Goal: Information Seeking & Learning: Find specific fact

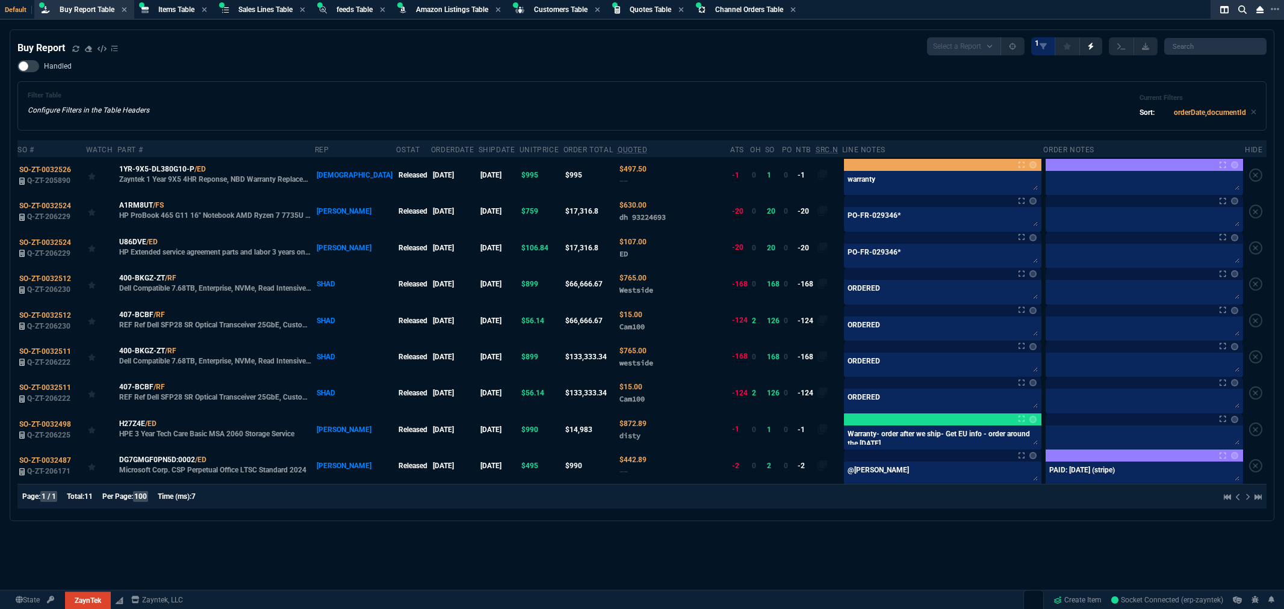
select select "8: NEPT"
drag, startPoint x: 875, startPoint y: 549, endPoint x: 825, endPoint y: 551, distance: 50.6
click at [875, 549] on div "Buy Report Select a Report Not Purchased 1 Handled Filter Table Configure Filte…" at bounding box center [642, 348] width 1284 height 639
click at [271, 70] on div "Handled Filter Table Configure Filters in the Table Headers Current Filters Sor…" at bounding box center [641, 95] width 1249 height 70
click at [771, 565] on div "Buy Report Select a Report Not Purchased 1 Handled Filter Table Configure Filte…" at bounding box center [642, 348] width 1284 height 639
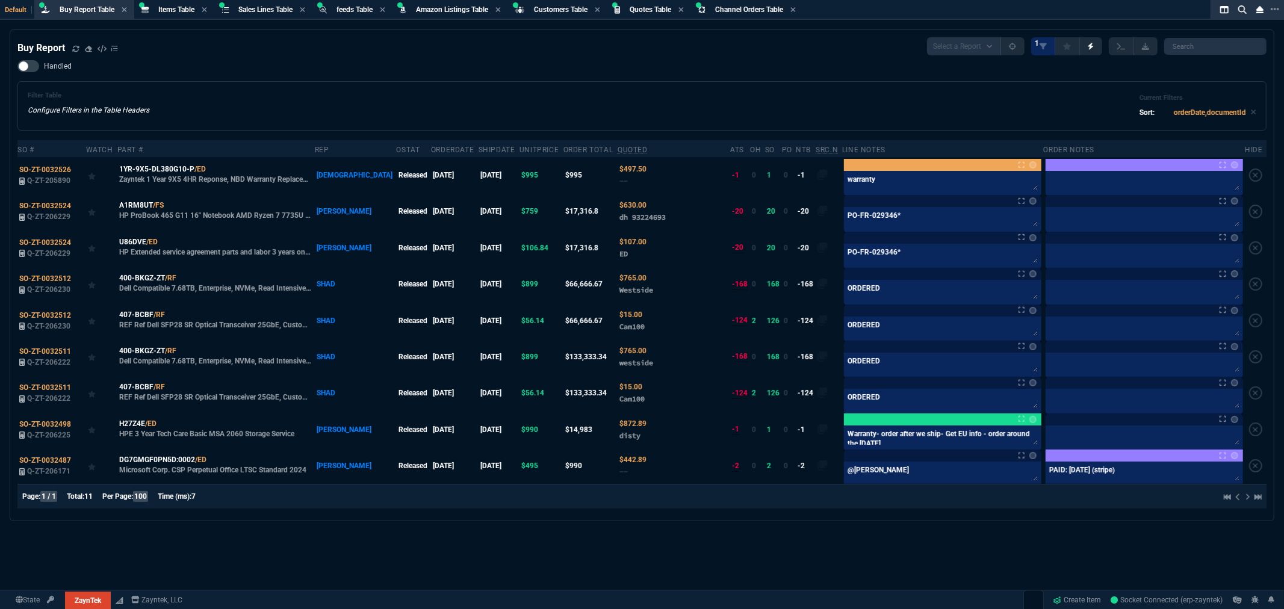
click at [823, 564] on div "Buy Report Select a Report Not Purchased 1 Handled Filter Table Configure Filte…" at bounding box center [642, 348] width 1284 height 639
click at [293, 66] on div "Handled Filter Table Configure Filters in the Table Headers Current Filters Sor…" at bounding box center [641, 95] width 1249 height 70
click at [408, 543] on div "Buy Report Select a Report Not Purchased 1 Handled Filter Table Configure Filte…" at bounding box center [642, 348] width 1284 height 639
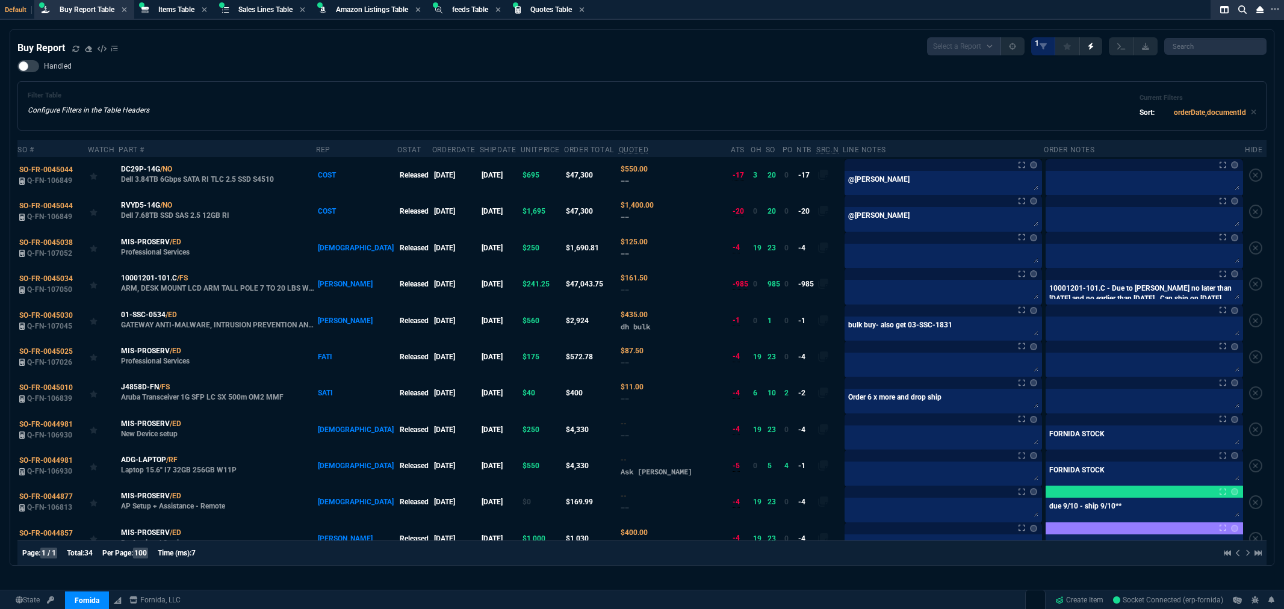
select select "8: NEPT"
click at [724, 79] on div "Handled Filter Table Configure Filters in the Table Headers Current Filters Sor…" at bounding box center [641, 95] width 1249 height 70
click at [731, 67] on div "Handled Filter Table Configure Filters in the Table Headers Current Filters Sor…" at bounding box center [641, 95] width 1249 height 70
click at [762, 81] on div "Filter Table Configure Filters in the Table Headers Current Filters Sort: order…" at bounding box center [641, 105] width 1249 height 49
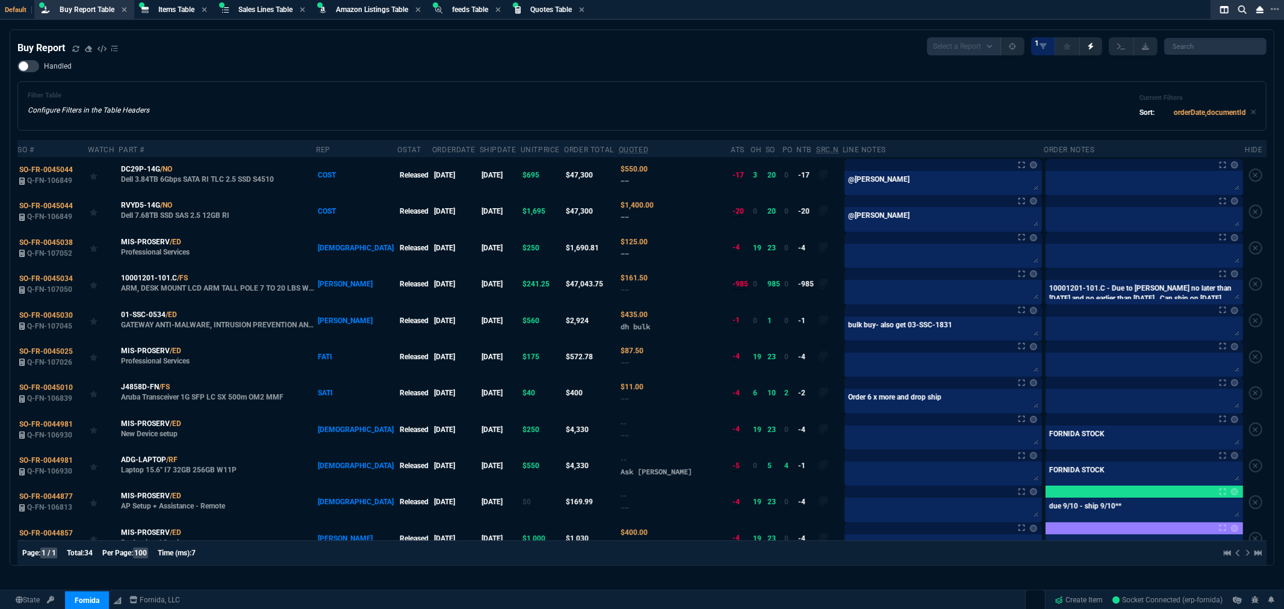
click at [762, 81] on div "Filter Table Configure Filters in the Table Headers Current Filters Sort: order…" at bounding box center [641, 105] width 1249 height 49
click at [75, 48] on icon at bounding box center [75, 48] width 7 height 7
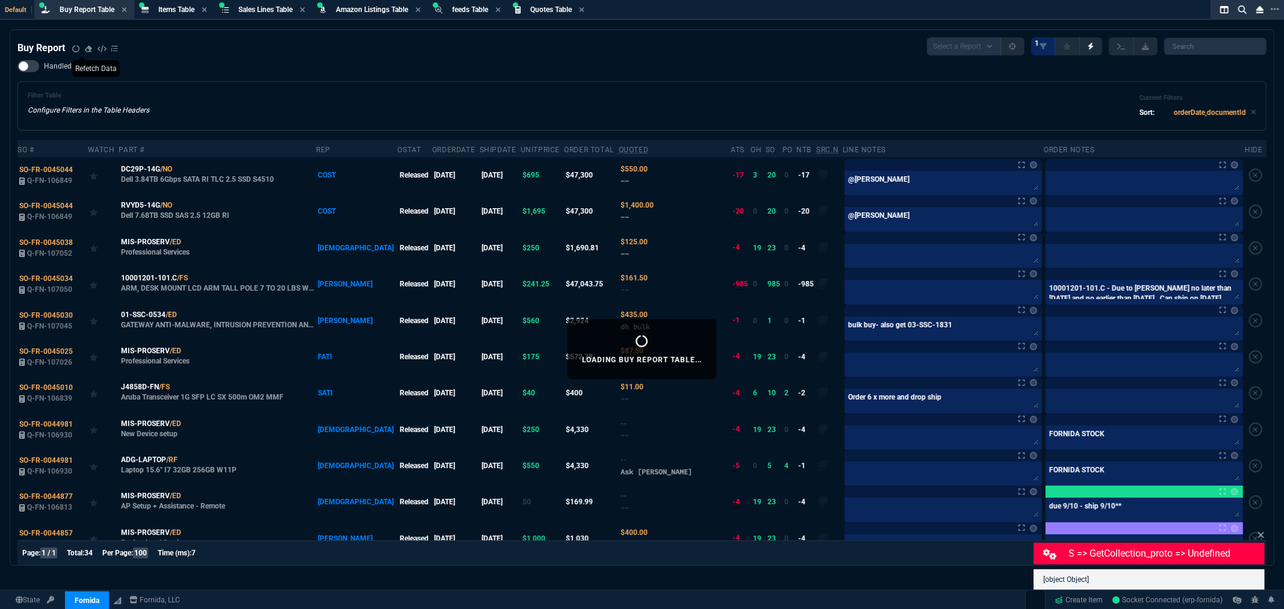
click at [453, 113] on div "Filter Table Configure Filters in the Table Headers Current Filters Sort: order…" at bounding box center [642, 106] width 1229 height 29
click at [166, 7] on span "Items Table" at bounding box center [176, 9] width 36 height 8
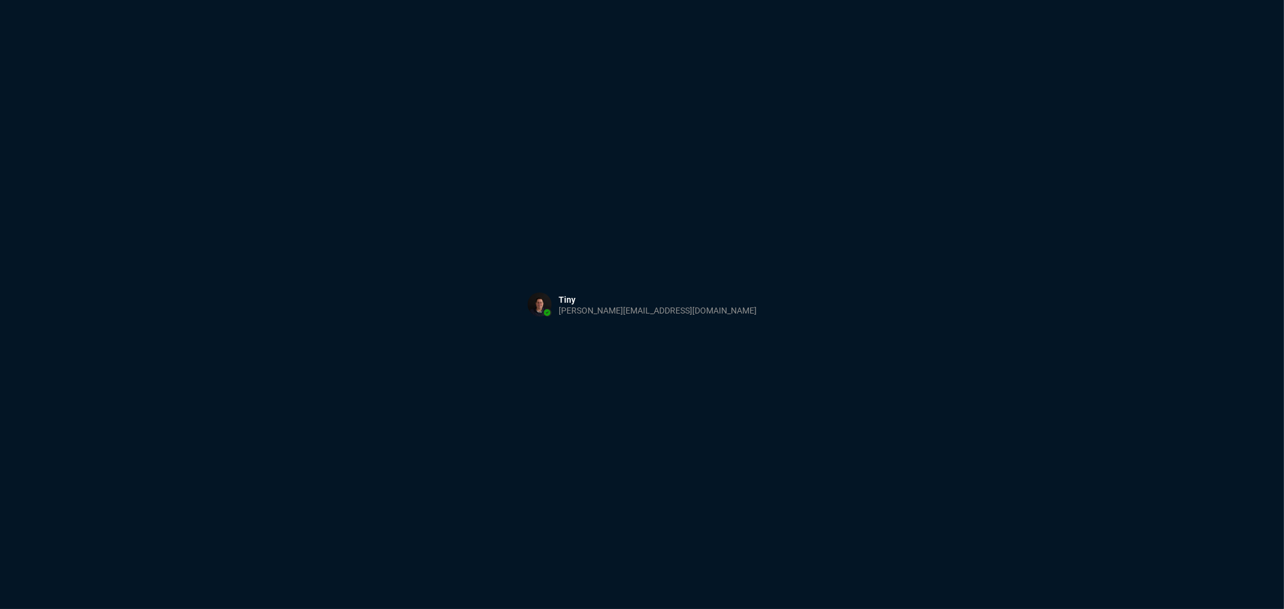
click at [305, 196] on div "Sign in with Microsoft" at bounding box center [642, 304] width 1284 height 609
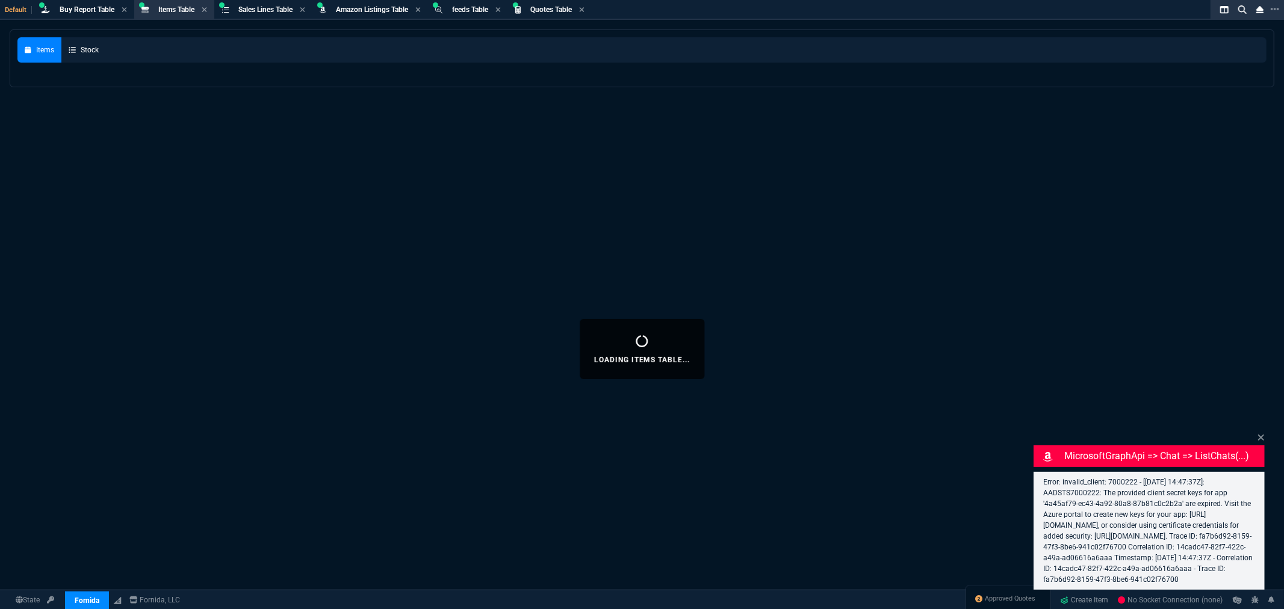
select select "8: NEPT"
select select
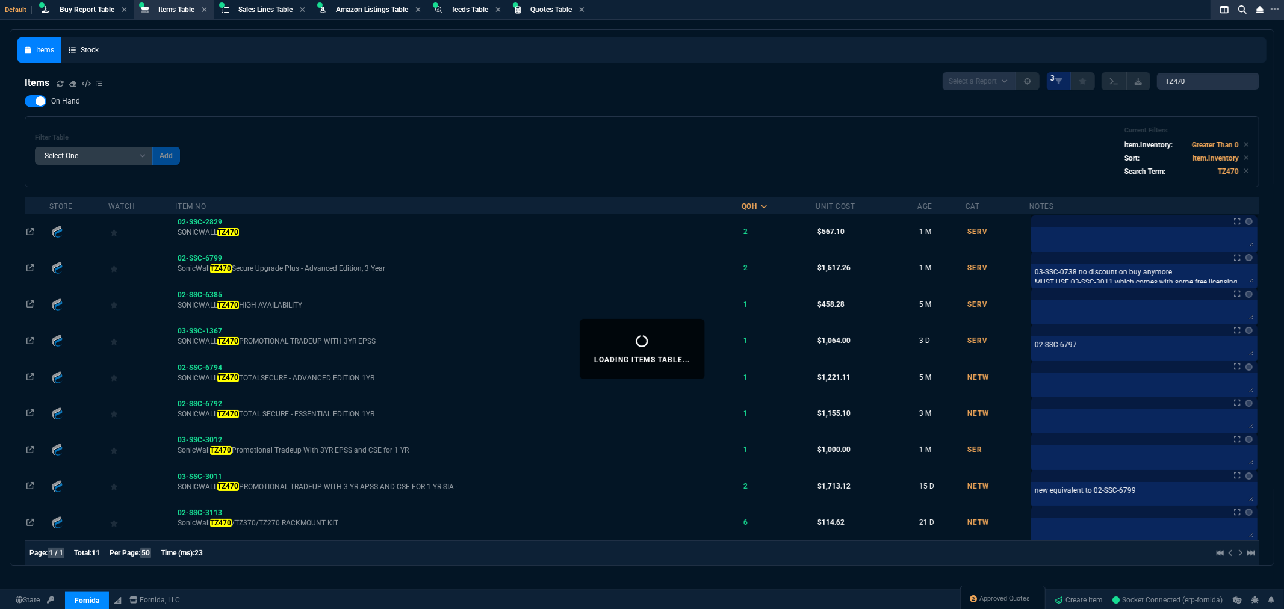
drag, startPoint x: 592, startPoint y: 79, endPoint x: 584, endPoint y: 73, distance: 9.9
click at [592, 79] on div "Items Select a Report NEW QUERY 3 TZ470" at bounding box center [642, 81] width 1235 height 18
click at [589, 100] on div "On Hand Filter Table Select One Add Filter () Age () Cat (item.ItemCategoryCode…" at bounding box center [642, 141] width 1235 height 92
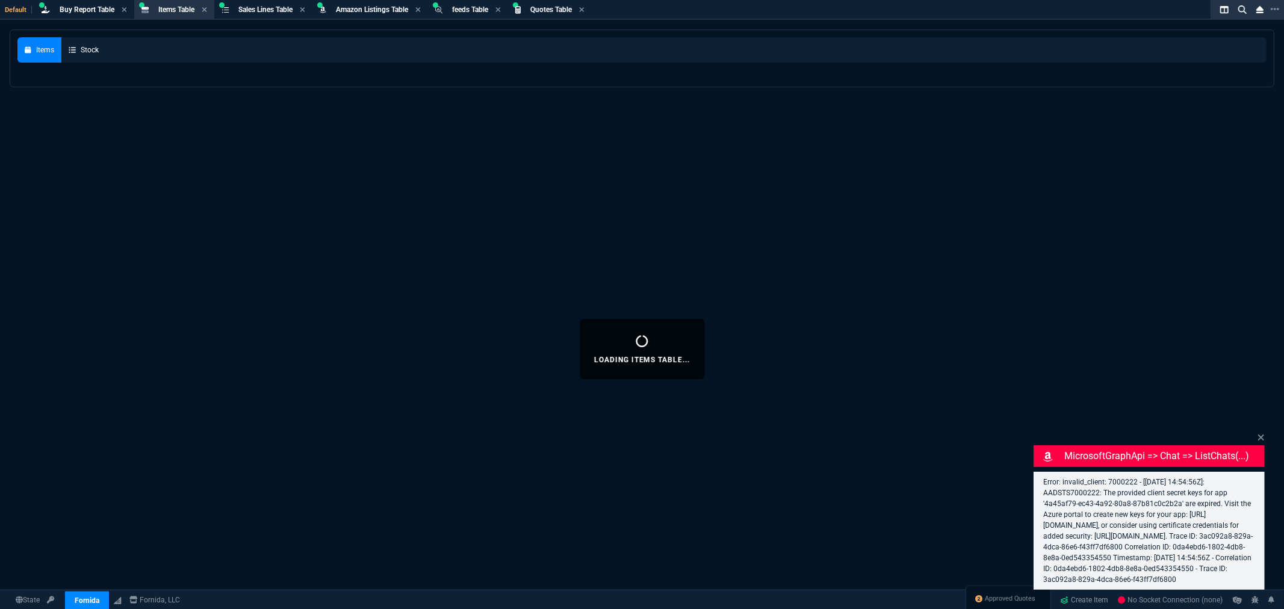
select select "8: NEPT"
select select
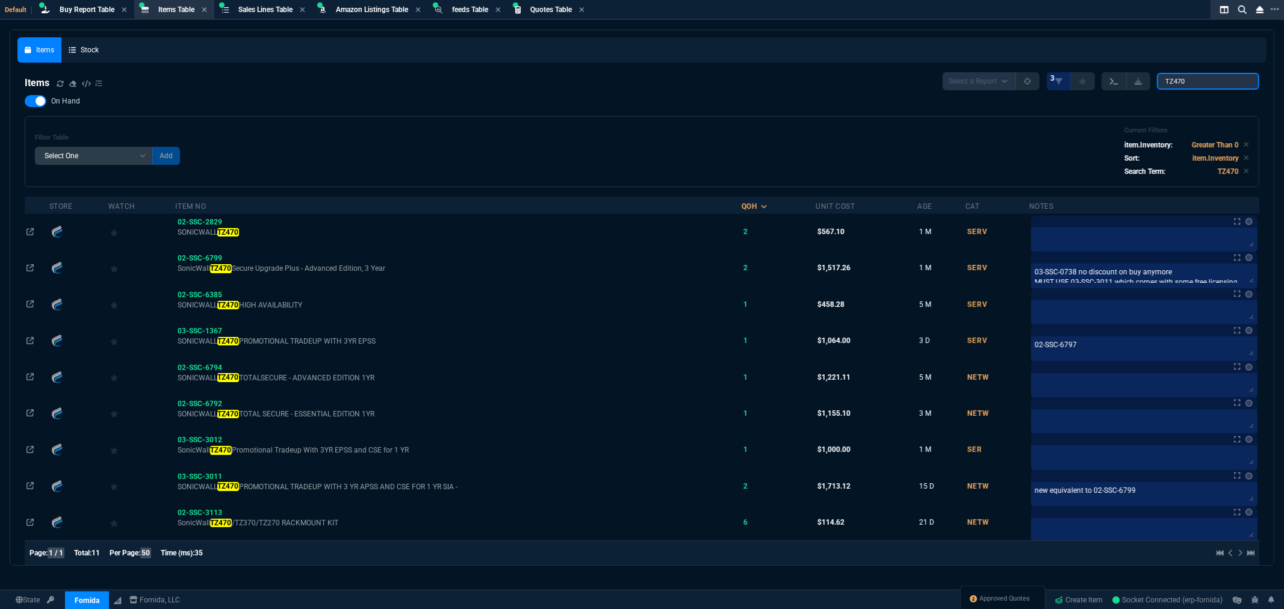
drag, startPoint x: 1197, startPoint y: 83, endPoint x: 1112, endPoint y: 85, distance: 84.9
click at [1113, 85] on div "Select a Report NEW QUERY 3 TZ470" at bounding box center [1101, 81] width 317 height 18
click at [539, 146] on div "Filter Table Select One Add Filter () Age () Cat (item.ItemCategoryCode) Item N…" at bounding box center [642, 151] width 1214 height 51
click at [29, 100] on div at bounding box center [36, 101] width 22 height 12
click at [25, 101] on input "On Hand" at bounding box center [24, 101] width 1 height 1
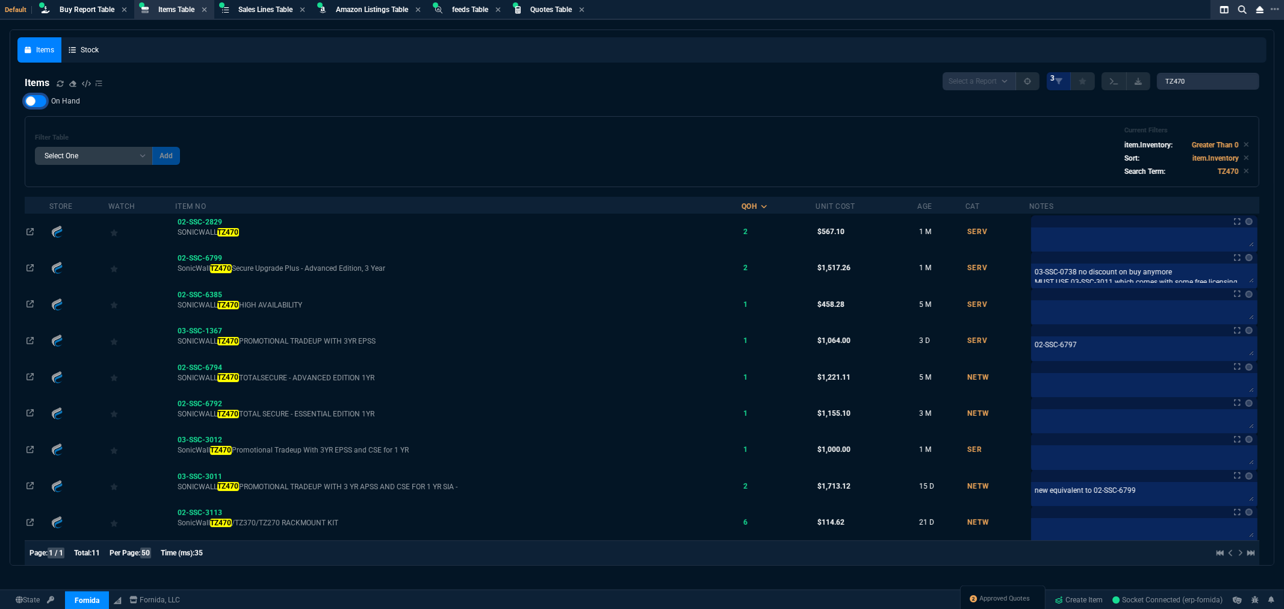
checkbox input "false"
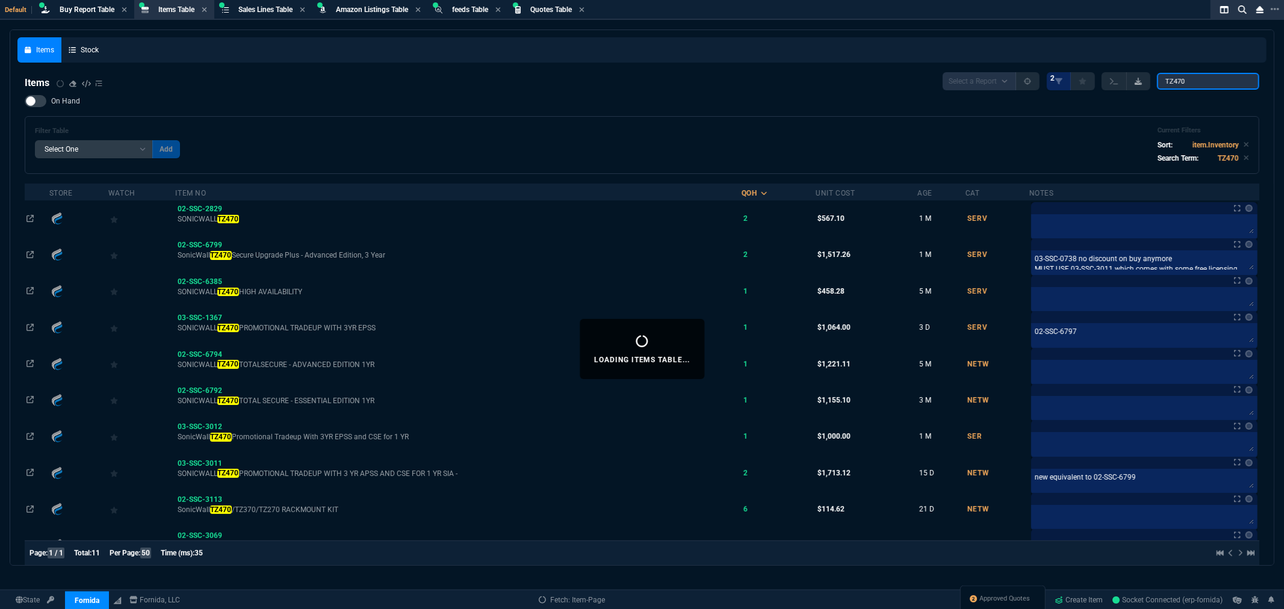
drag, startPoint x: 1200, startPoint y: 82, endPoint x: 1134, endPoint y: 82, distance: 66.2
click at [1134, 82] on div "Select a Report NEW QUERY 2 TZ470" at bounding box center [1101, 81] width 317 height 18
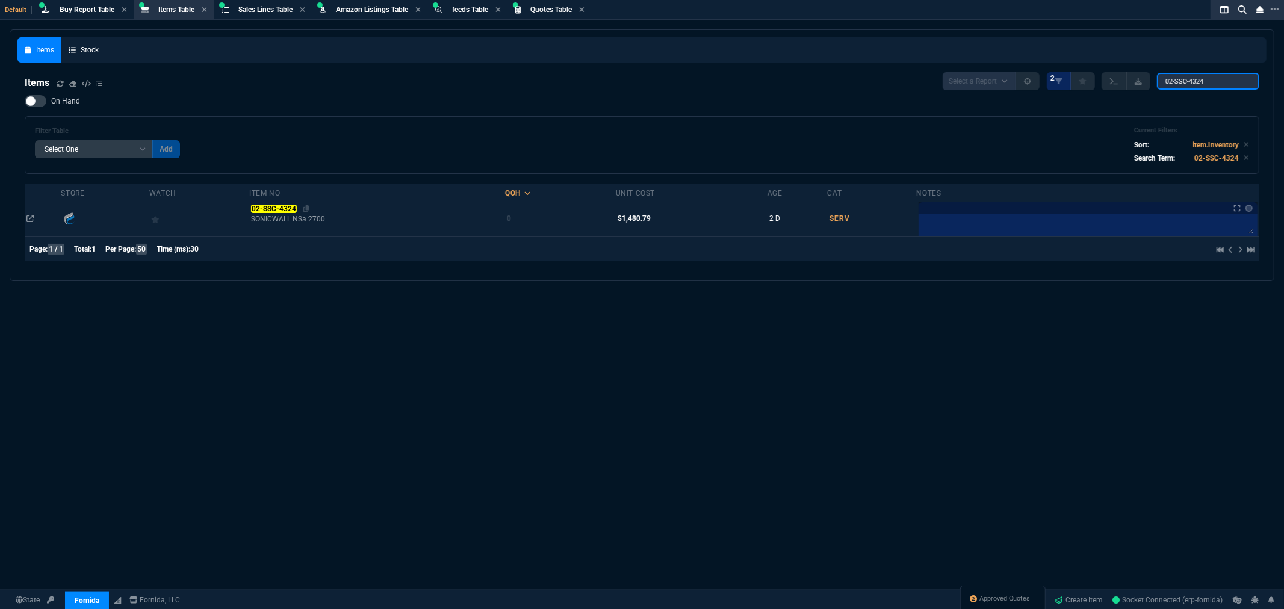
type input "02-SSC-4324"
click at [275, 210] on mark "02-SSC-4324" at bounding box center [273, 209] width 45 height 8
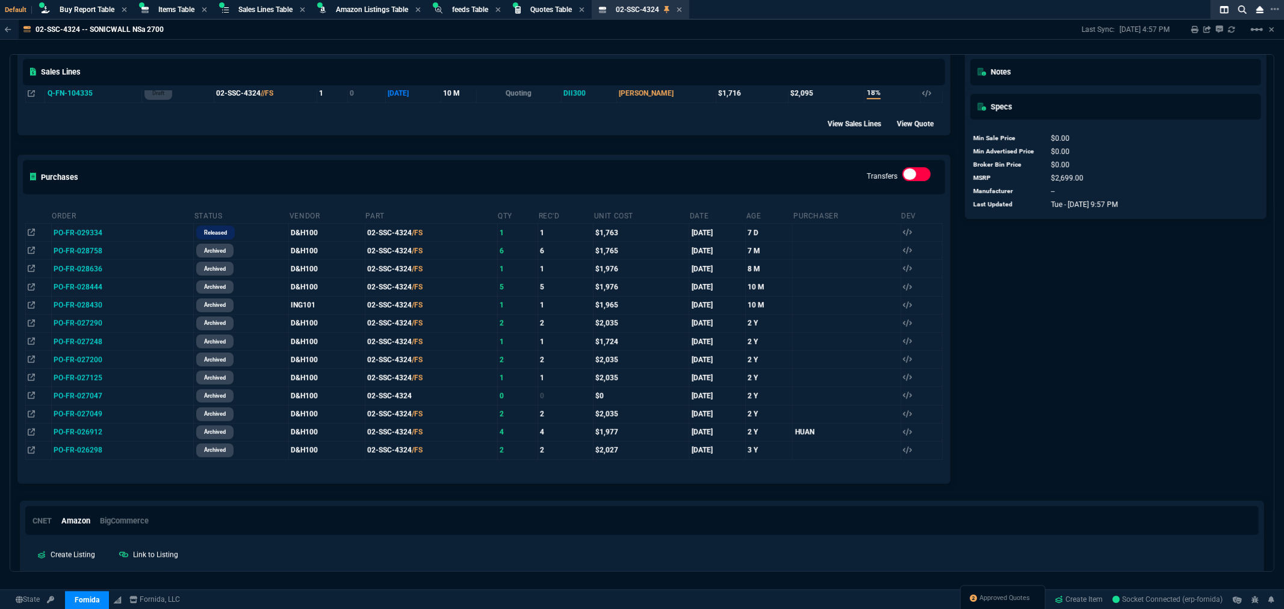
scroll to position [468, 0]
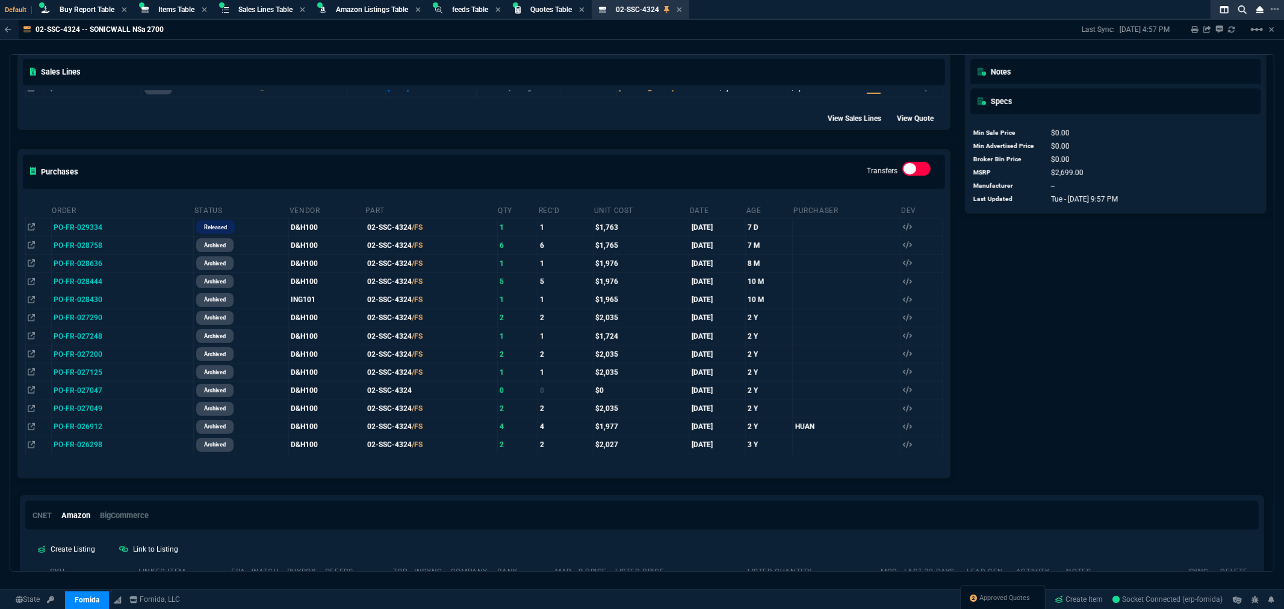
drag, startPoint x: 109, startPoint y: 229, endPoint x: 133, endPoint y: 219, distance: 26.2
click at [109, 229] on icon at bounding box center [110, 226] width 7 height 7
drag, startPoint x: 111, startPoint y: 228, endPoint x: 175, endPoint y: 214, distance: 65.8
click at [111, 228] on icon at bounding box center [110, 226] width 7 height 7
click at [161, 5] on span "Items Table" at bounding box center [176, 9] width 36 height 8
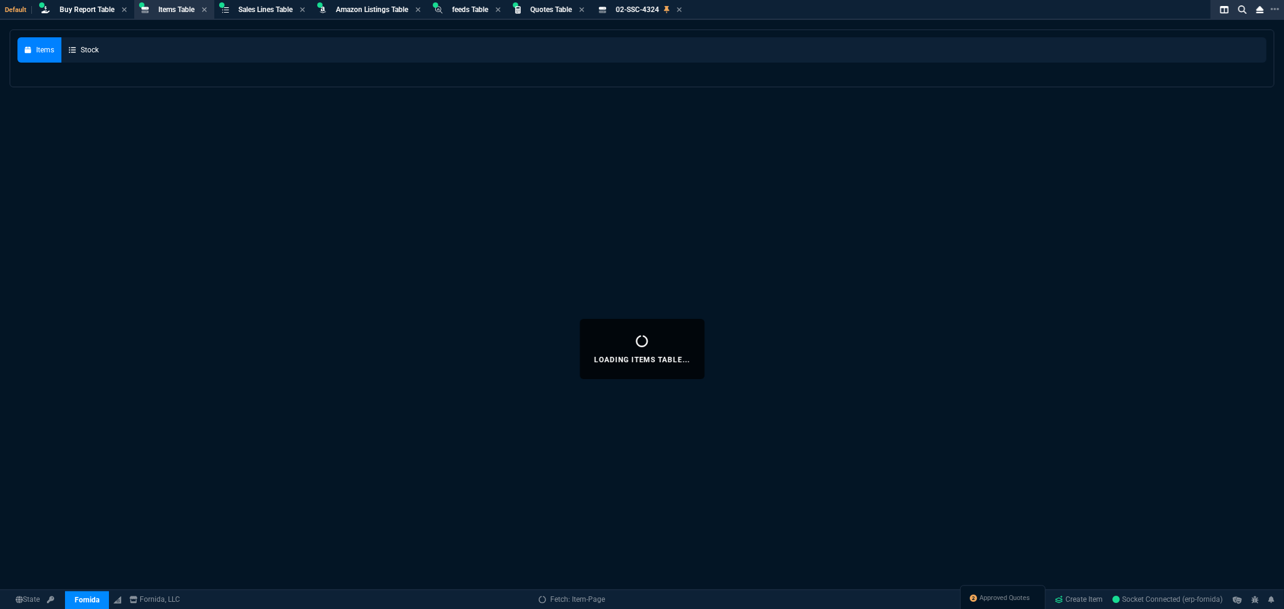
select select
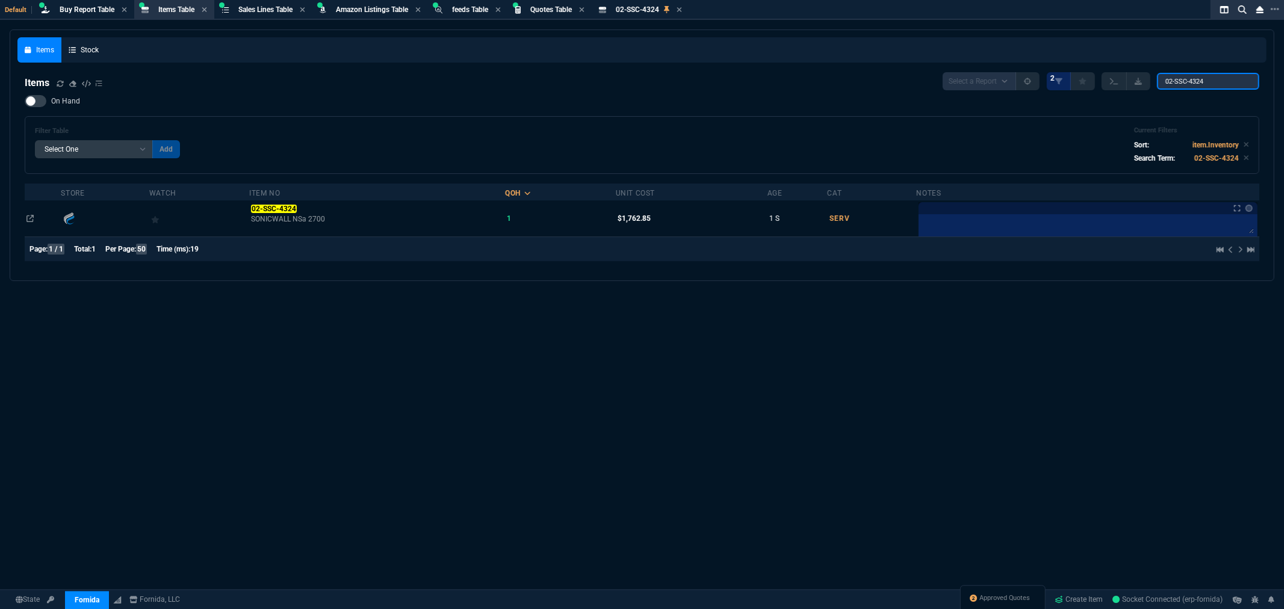
drag, startPoint x: 1223, startPoint y: 79, endPoint x: 1097, endPoint y: 81, distance: 125.2
click at [1099, 80] on div "Select a Report NEW QUERY 2 02-SSC-4324" at bounding box center [1101, 81] width 317 height 18
paste input "7249"
type input "02-SSC-7249"
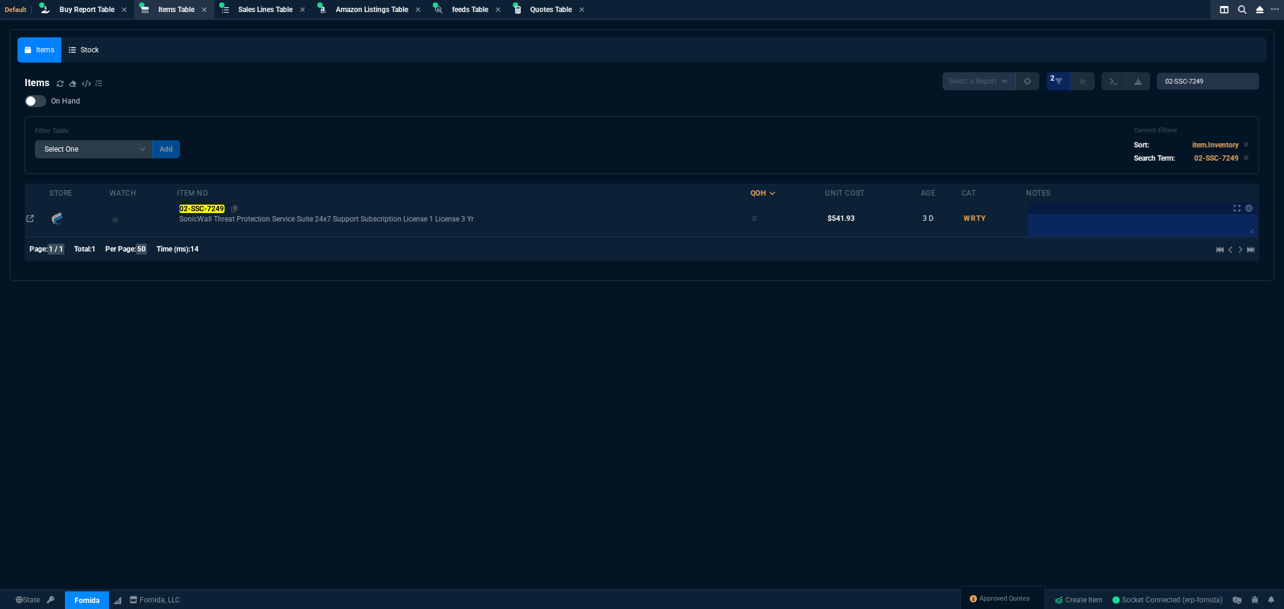
click at [187, 206] on mark "02-SSC-7249" at bounding box center [201, 209] width 45 height 8
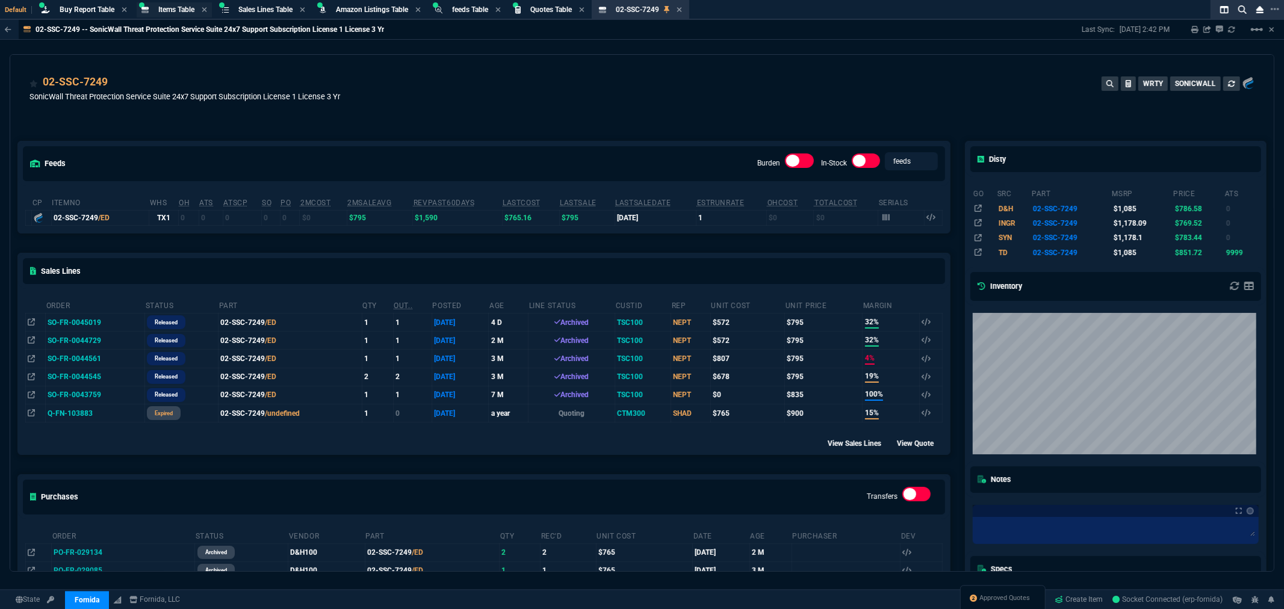
click at [163, 9] on span "Items Table" at bounding box center [176, 9] width 36 height 8
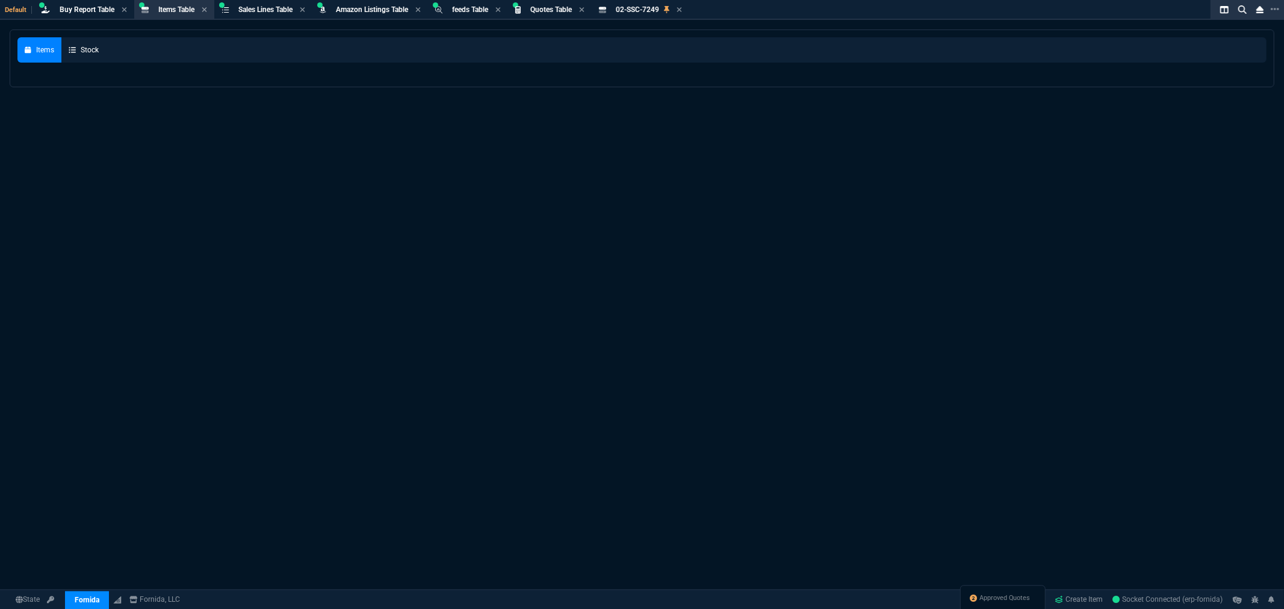
select select
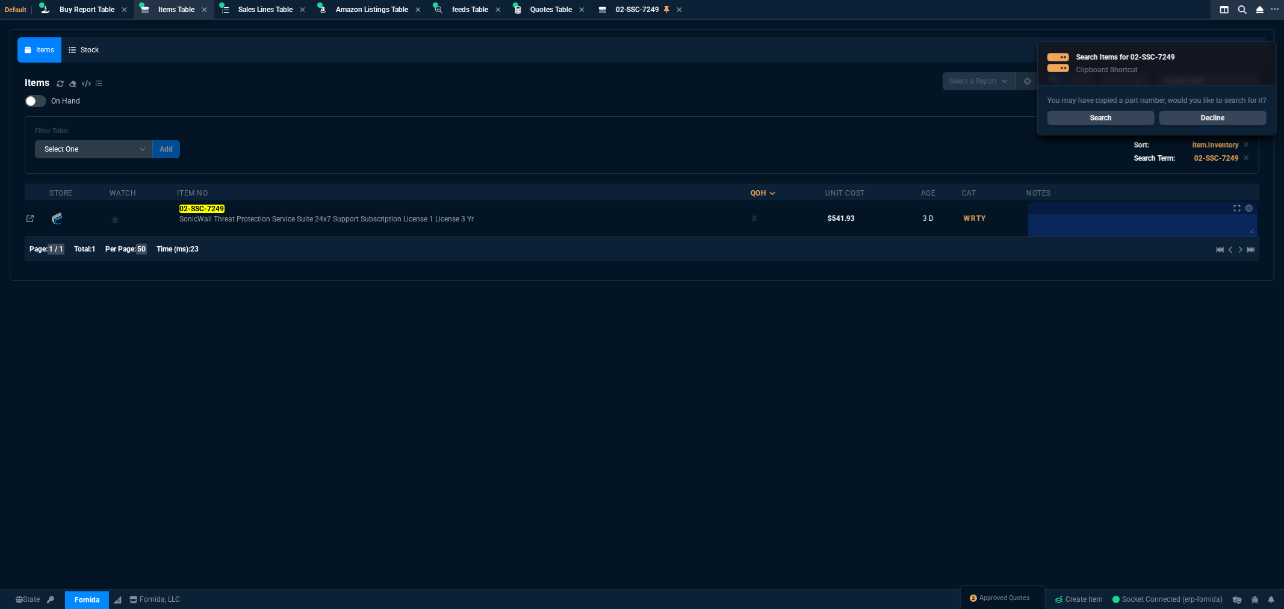
click at [1207, 116] on link "Decline" at bounding box center [1212, 118] width 107 height 14
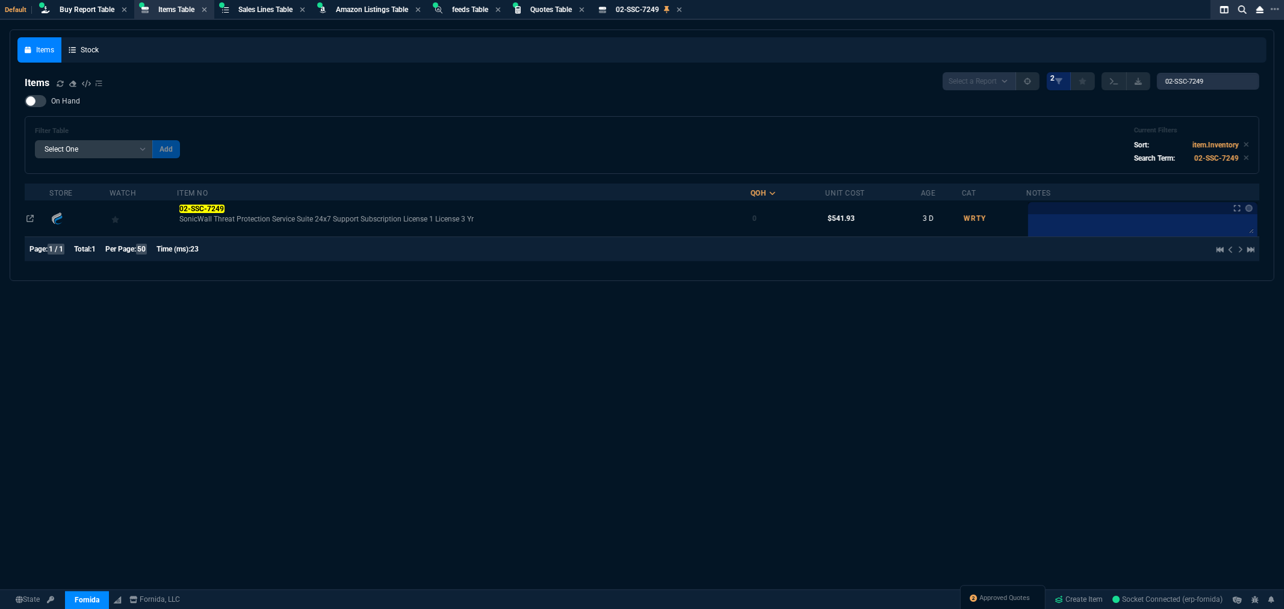
click at [40, 99] on div at bounding box center [36, 101] width 22 height 12
click at [25, 101] on input "On Hand" at bounding box center [24, 101] width 1 height 1
checkbox input "true"
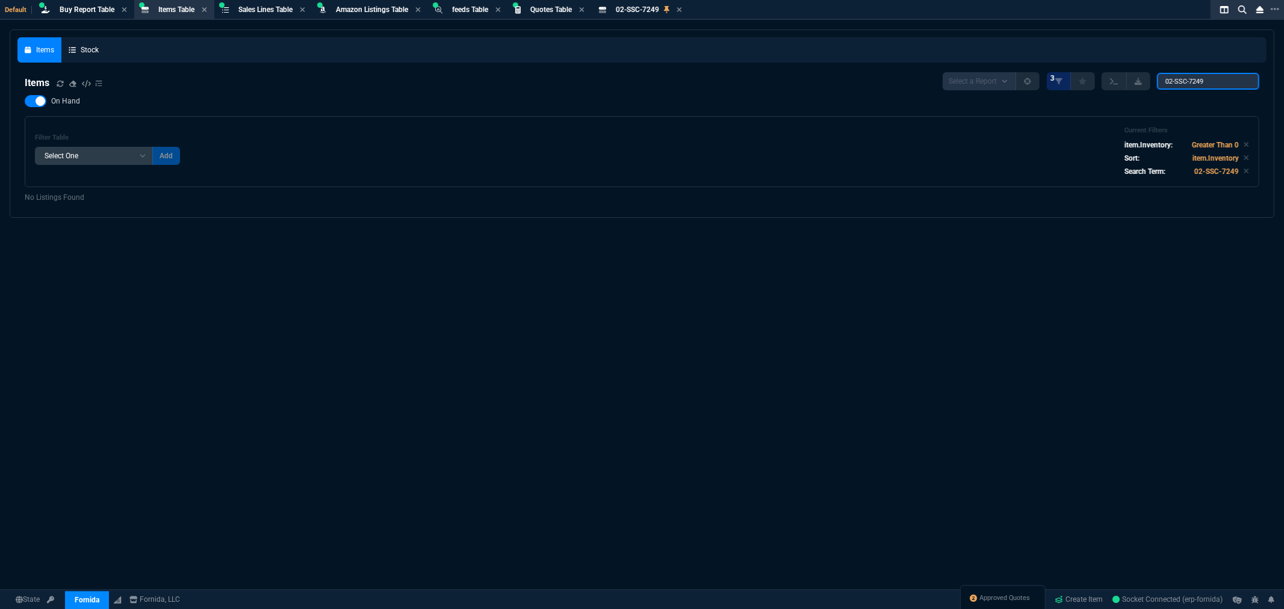
drag, startPoint x: 1232, startPoint y: 80, endPoint x: 1081, endPoint y: 70, distance: 150.9
click at [1081, 70] on nx-fornida-items-table "Items Select a Report NEW QUERY 3 02-SSC-7249 On Hand Filter Table Select One A…" at bounding box center [641, 137] width 1249 height 145
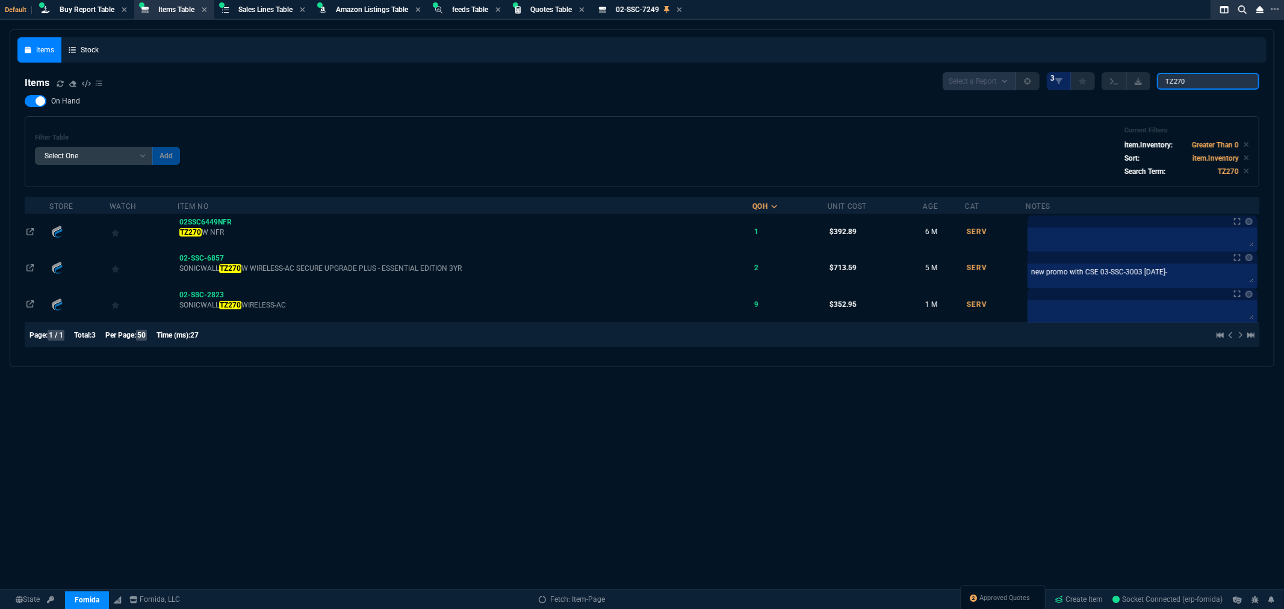
type input "TZ270"
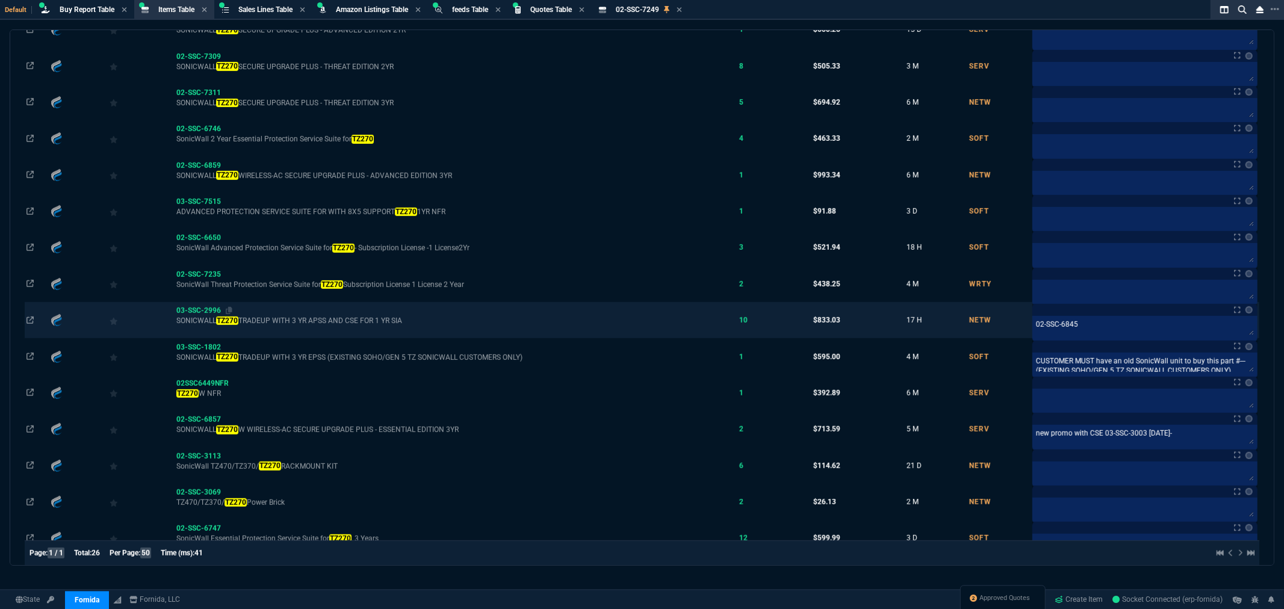
scroll to position [649, 0]
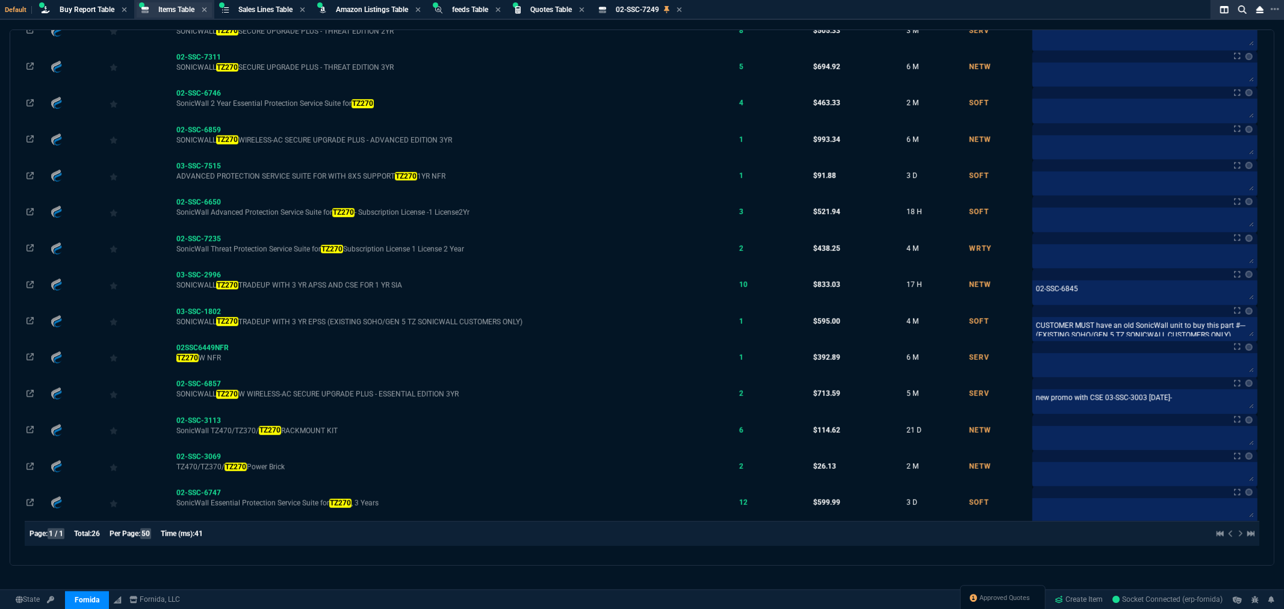
click at [171, 5] on span "Items Table" at bounding box center [176, 9] width 36 height 8
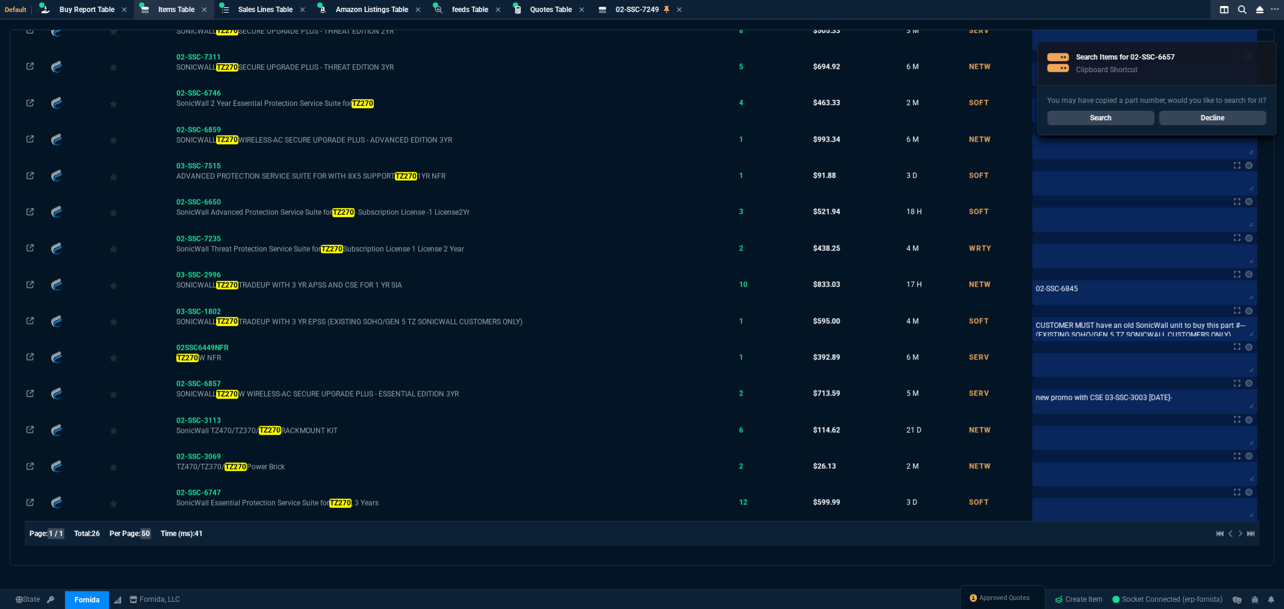
click at [1100, 119] on link "Search" at bounding box center [1101, 118] width 107 height 14
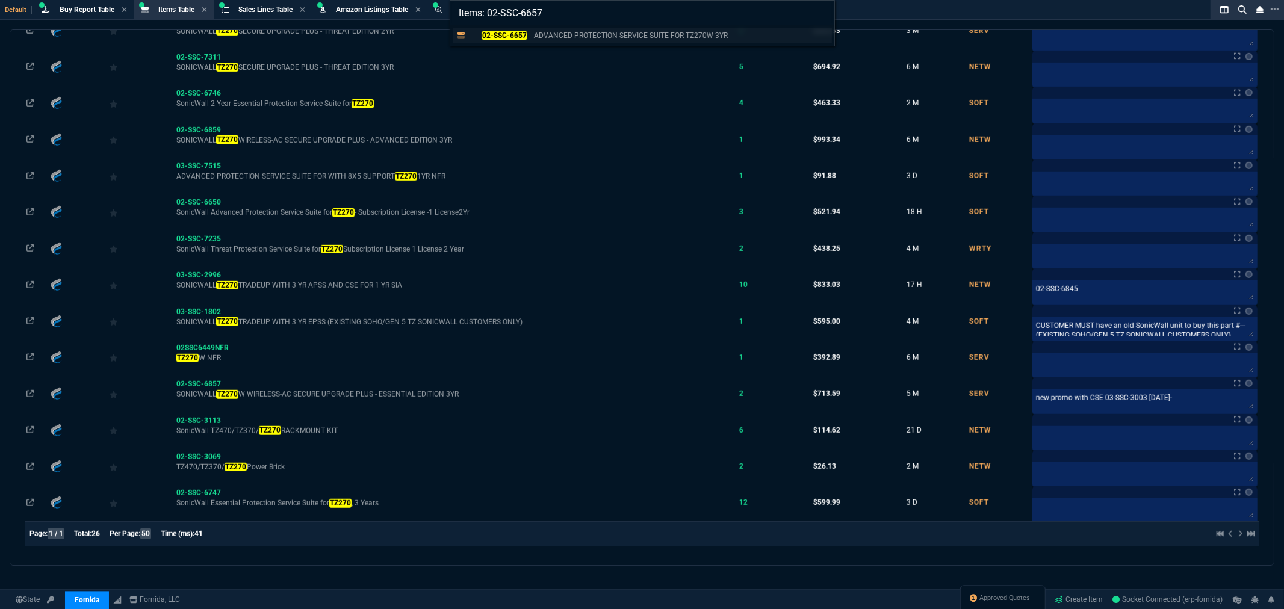
click at [526, 39] on mark "02-SSC-6657" at bounding box center [504, 35] width 45 height 8
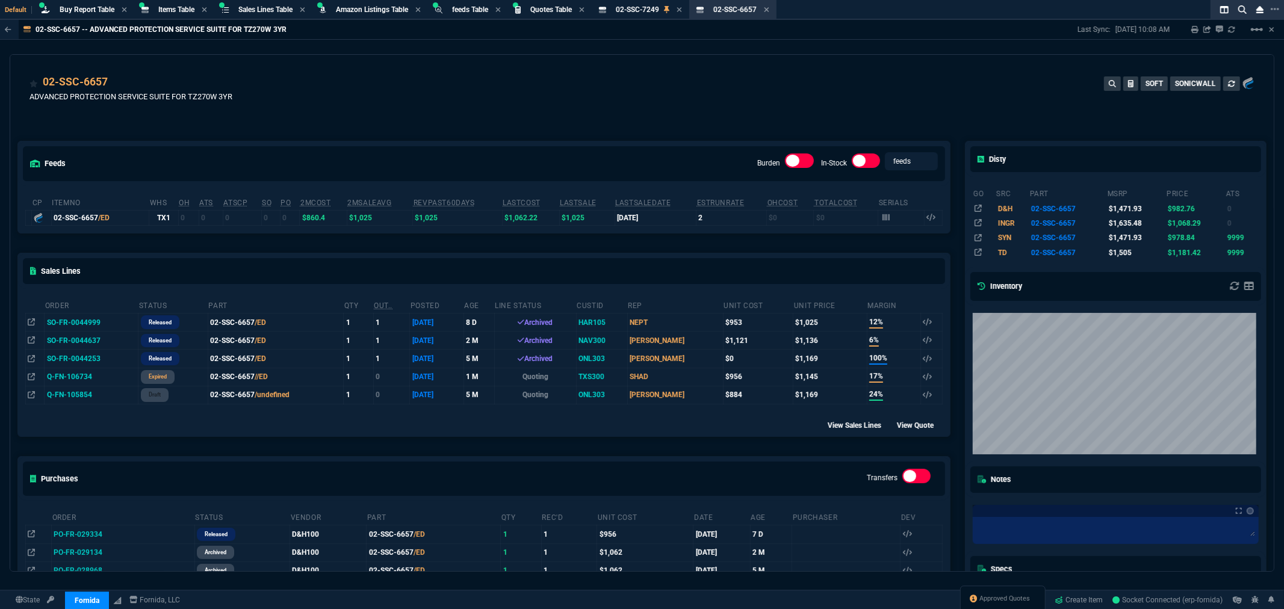
click at [697, 115] on div "feeds Burden In-Stock feeds prices cp ItemNo WHS OH ATS ATSCP SO PO 2MCost 2MSa…" at bounding box center [484, 401] width 948 height 574
click at [825, 116] on div "feeds Burden In-Stock feeds prices cp ItemNo WHS OH ATS ATSCP SO PO 2MCost 2MSa…" at bounding box center [484, 401] width 948 height 574
click at [833, 107] on div "02-SSC-6657 ADVANCED PROTECTION SERVICE SUITE FOR TZ270W 3YR SOFT SONICWALL" at bounding box center [641, 95] width 1225 height 43
click at [1265, 262] on div "Disty go src part msrp price ats D&H 02-SSC-6657 $1,471.93 $982.76 0 INGR 02-SS…" at bounding box center [1116, 401] width 316 height 574
click at [495, 134] on div "feeds Burden In-Stock feeds prices cp ItemNo WHS OH ATS ATSCP SO PO 2MCost 2MSa…" at bounding box center [484, 401] width 948 height 574
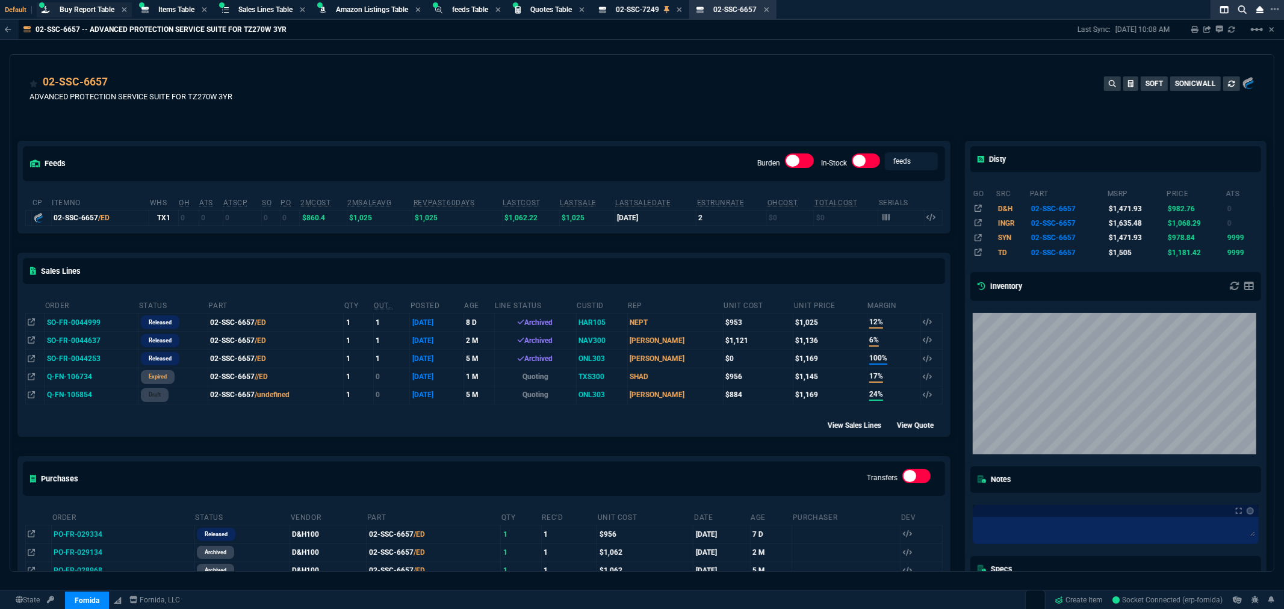
click at [95, 7] on span "Buy Report Table" at bounding box center [87, 9] width 55 height 8
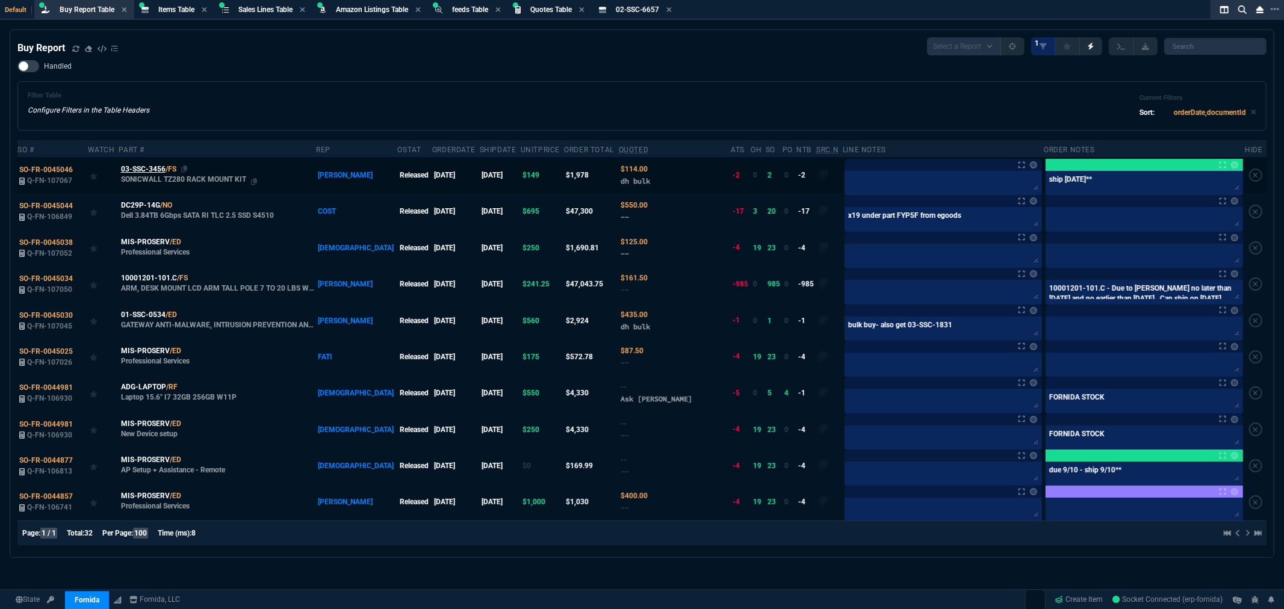
click at [153, 166] on span "03-SSC-3456" at bounding box center [143, 169] width 45 height 11
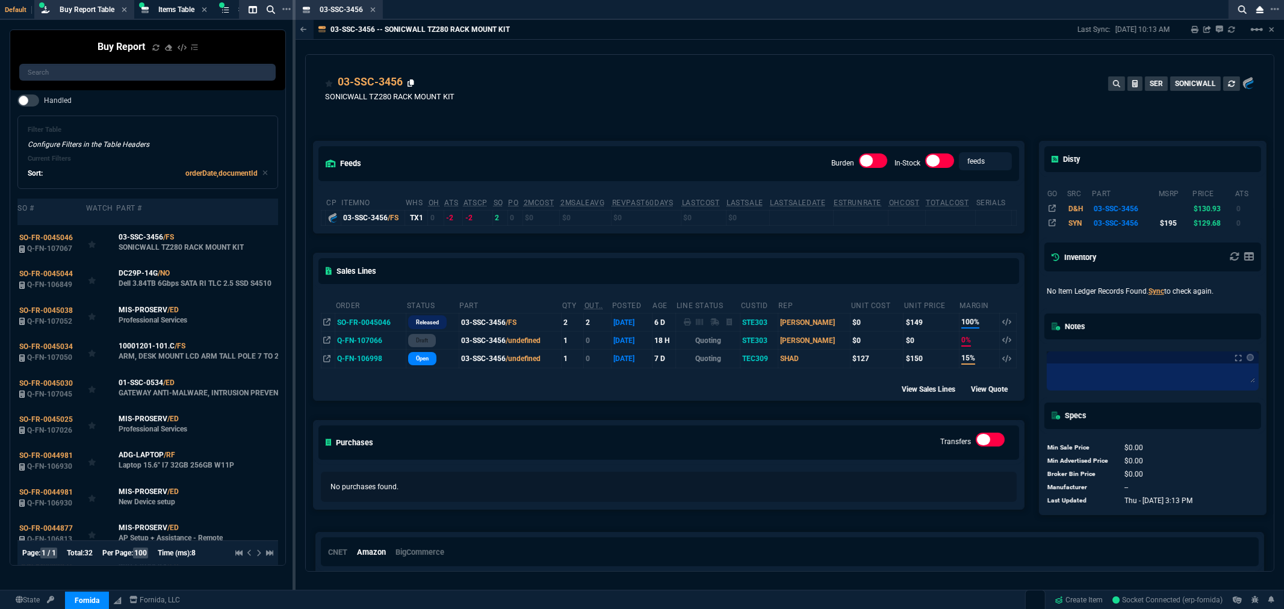
click at [412, 82] on icon at bounding box center [411, 82] width 7 height 7
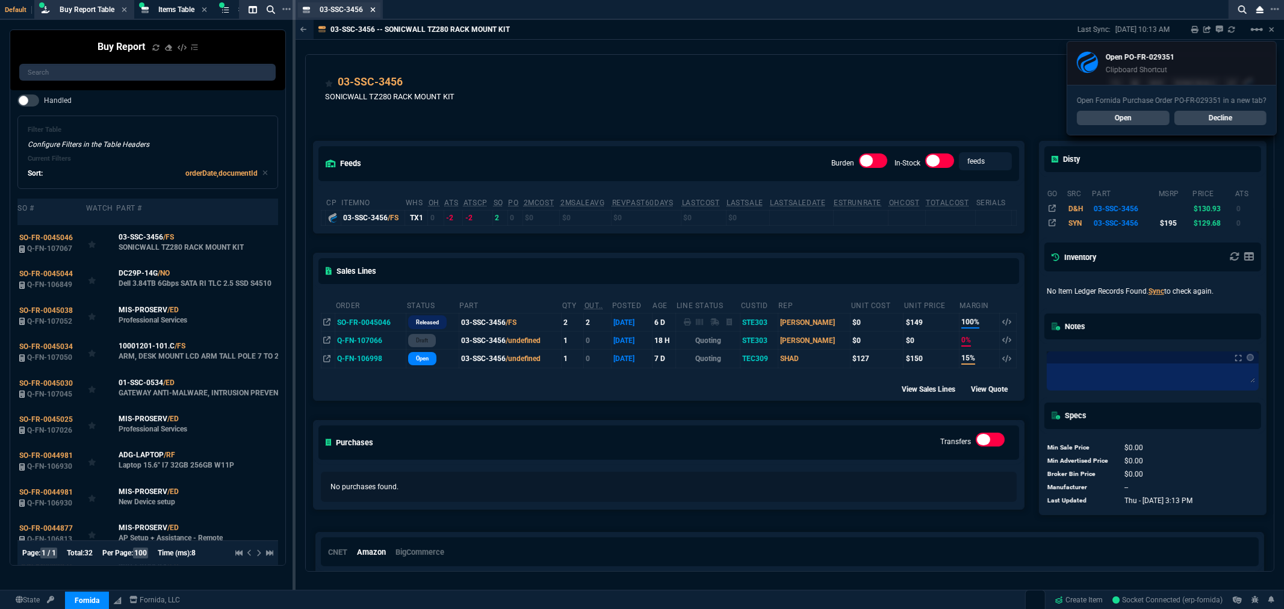
click at [373, 10] on icon at bounding box center [372, 9] width 5 height 7
